Goal: Task Accomplishment & Management: Manage account settings

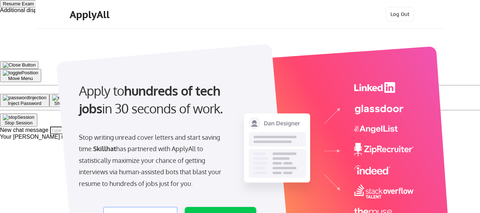
select select ""product""
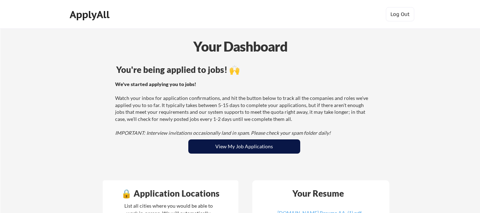
click at [255, 146] on button "View My Job Applications" at bounding box center [244, 146] width 112 height 14
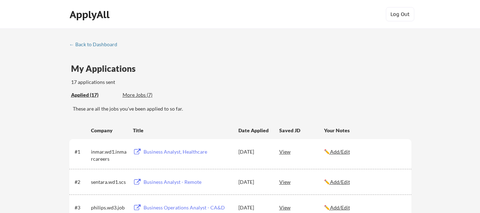
click at [145, 96] on div "More Jobs (7)" at bounding box center [149, 94] width 52 height 7
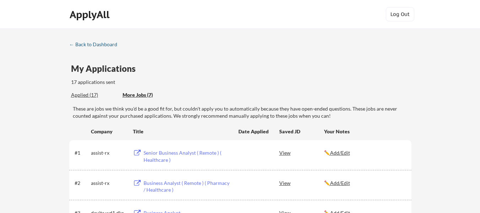
click at [88, 42] on div "← Back to Dashboard" at bounding box center [95, 44] width 53 height 5
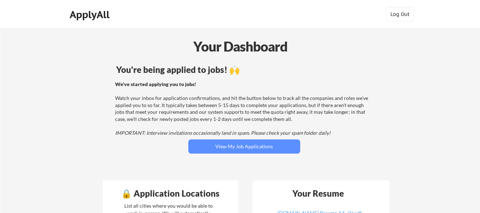
drag, startPoint x: 443, startPoint y: 119, endPoint x: 436, endPoint y: 105, distance: 16.4
